Goal: Complete application form

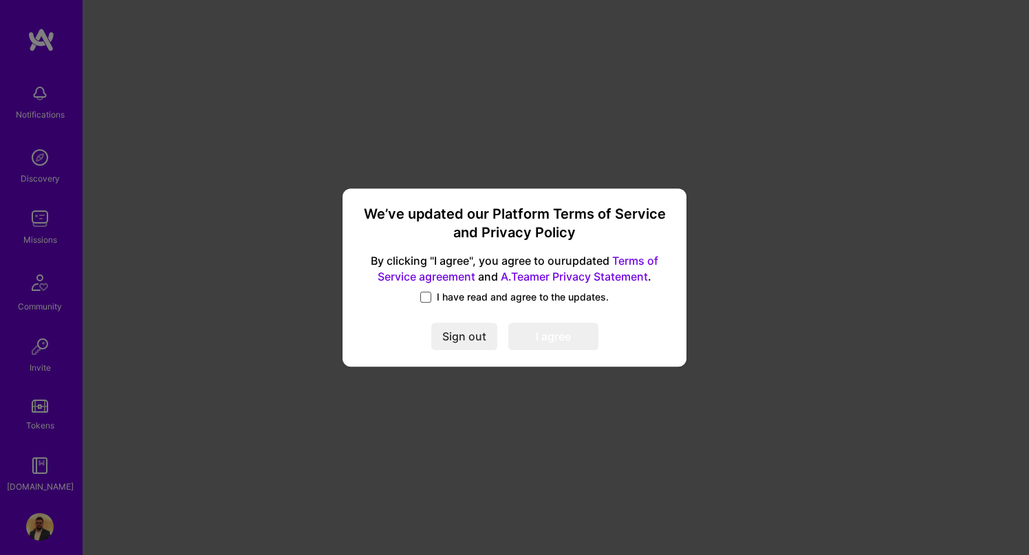
click at [429, 294] on span at bounding box center [425, 297] width 11 height 11
click at [0, 0] on input "I have read and agree to the updates." at bounding box center [0, 0] width 0 height 0
click at [570, 345] on button "I agree" at bounding box center [553, 337] width 90 height 28
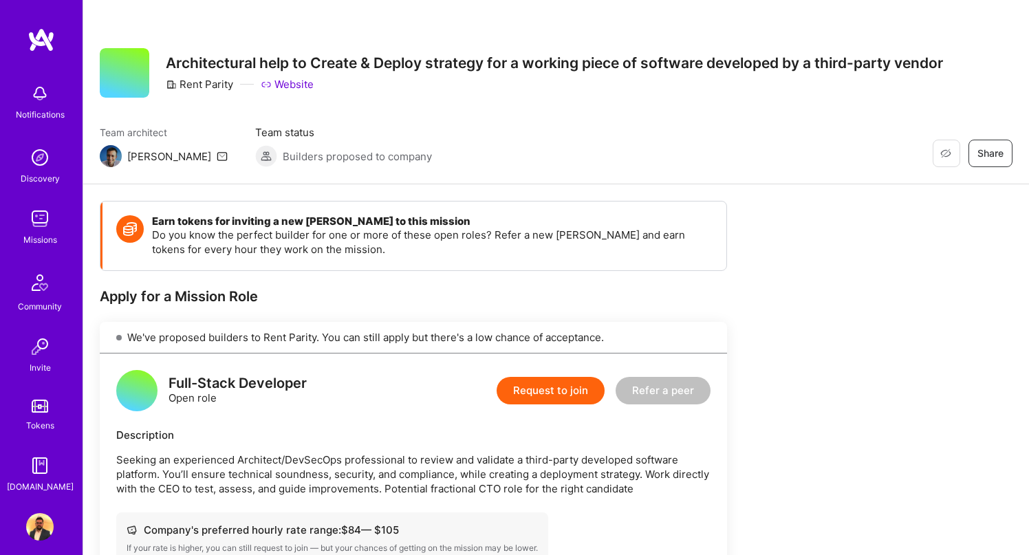
click at [552, 392] on button "Request to join" at bounding box center [551, 391] width 108 height 28
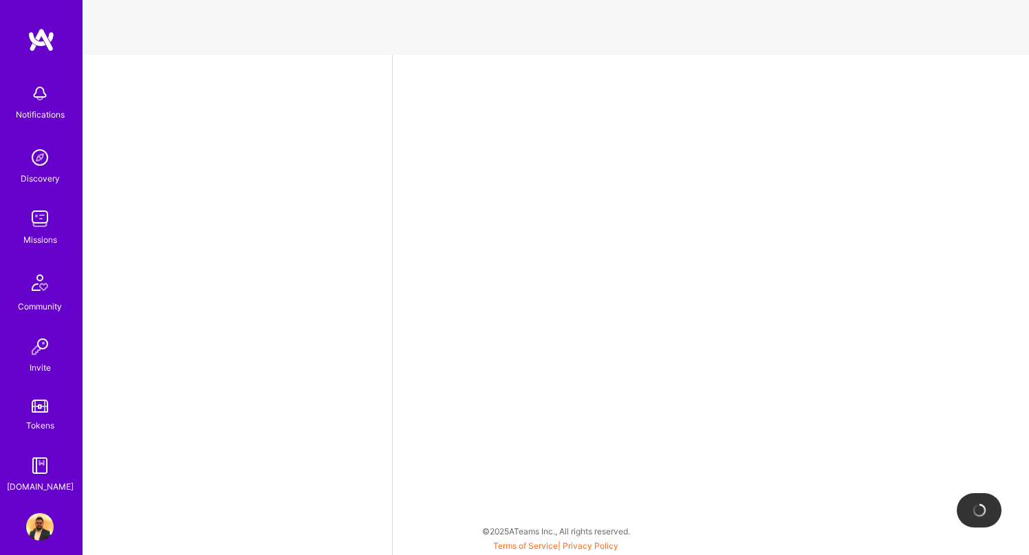
select select "AE"
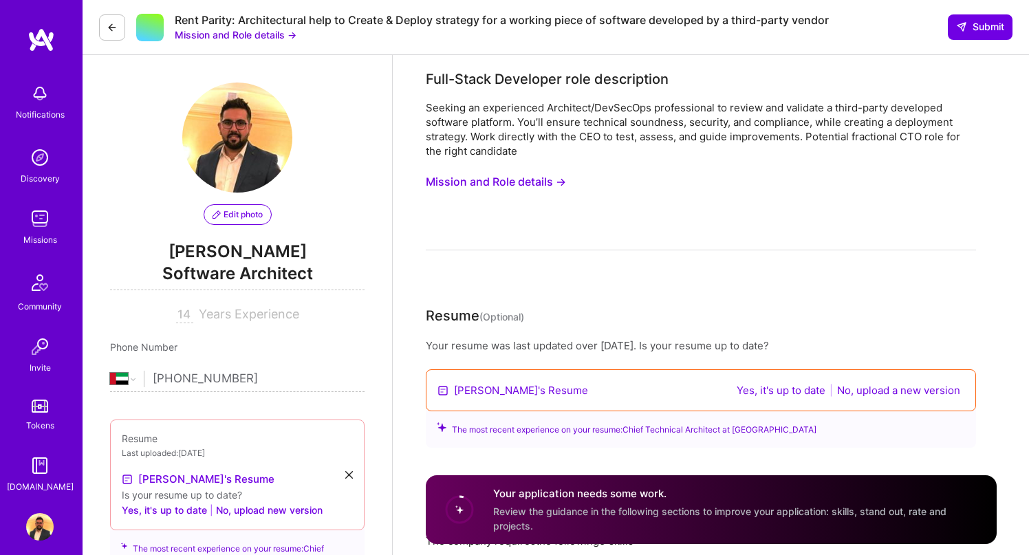
click at [871, 393] on button "No, upload a new version" at bounding box center [898, 390] width 131 height 16
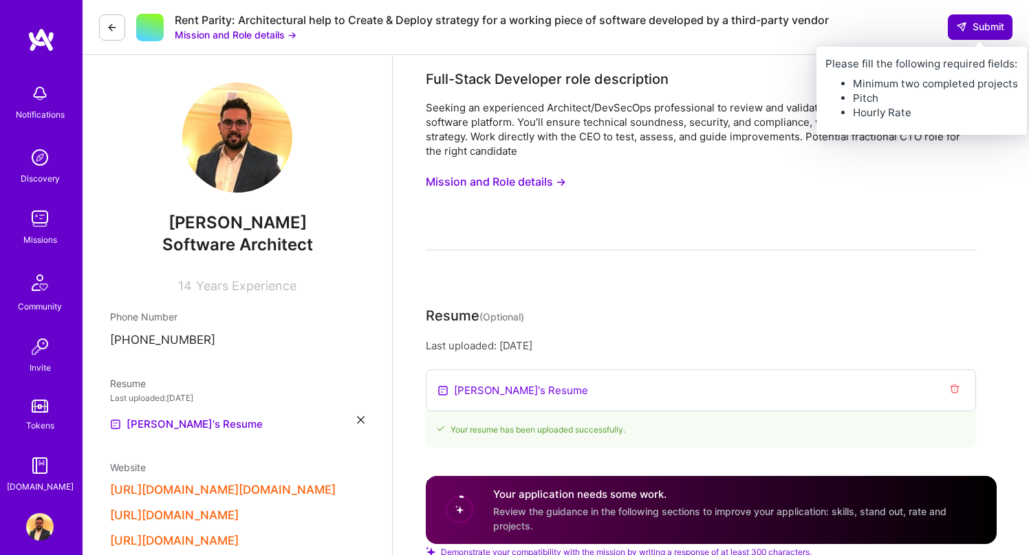
click at [988, 20] on span "Submit" at bounding box center [980, 27] width 48 height 14
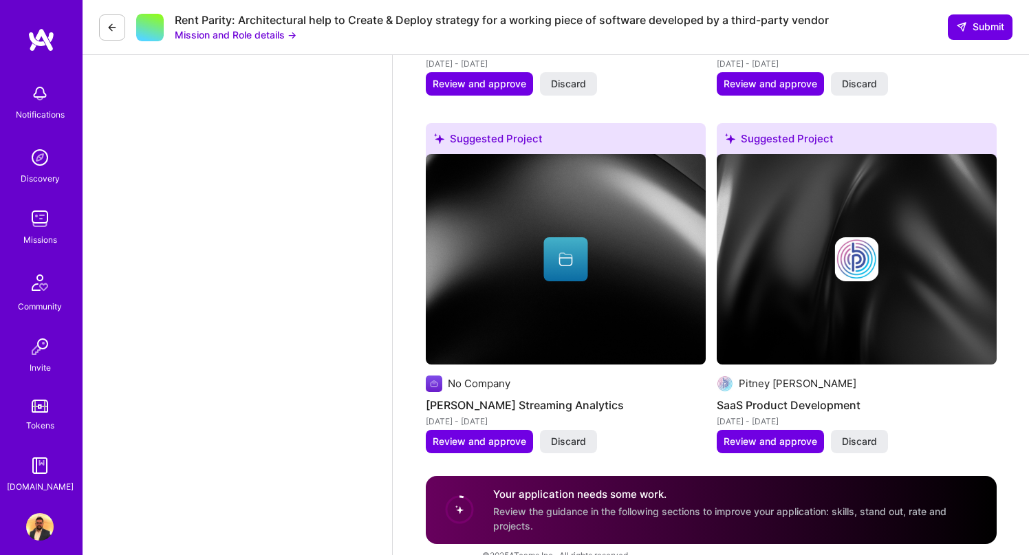
scroll to position [2503, 0]
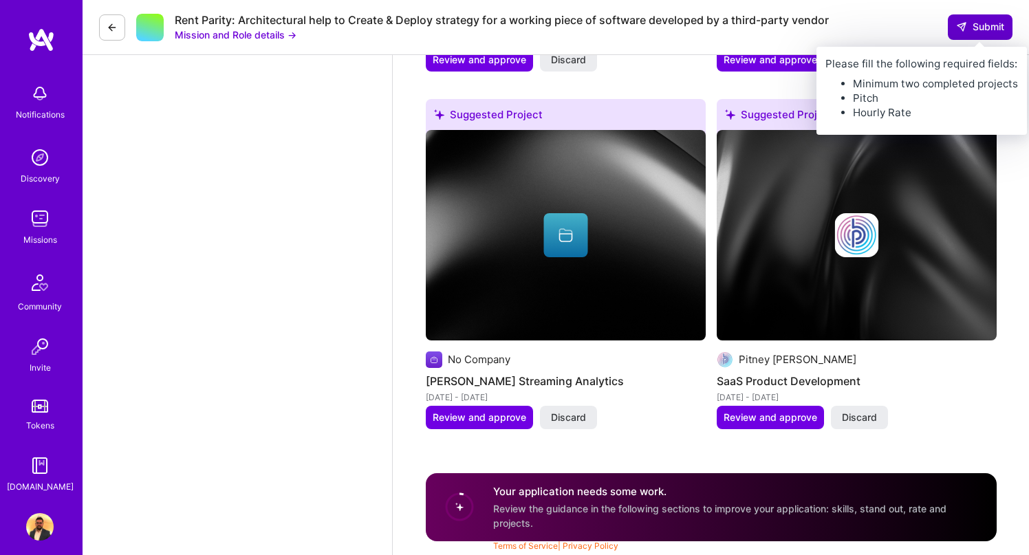
click at [976, 25] on span "Submit" at bounding box center [980, 27] width 48 height 14
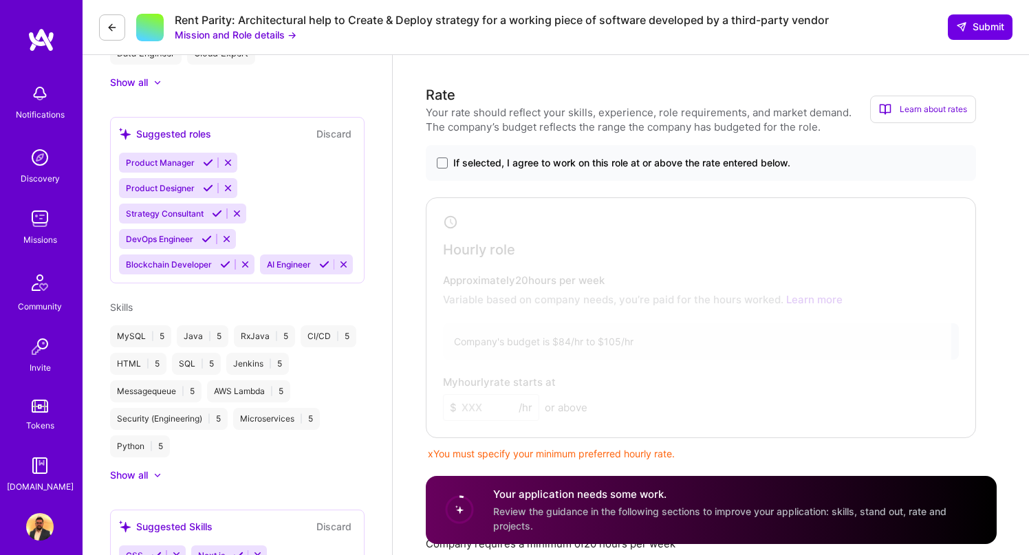
scroll to position [467, 0]
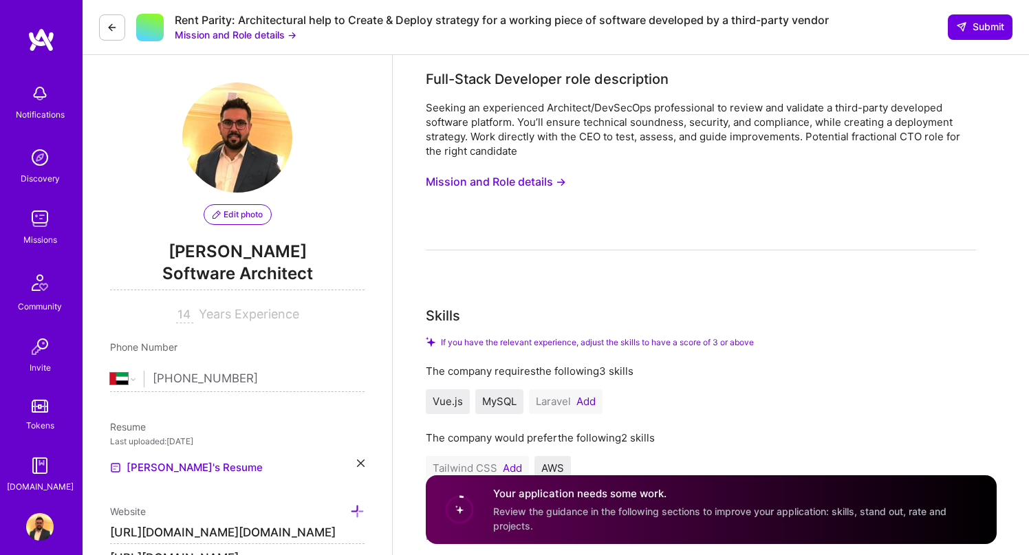
select select "AE"
